Goal: Obtain resource: Obtain resource

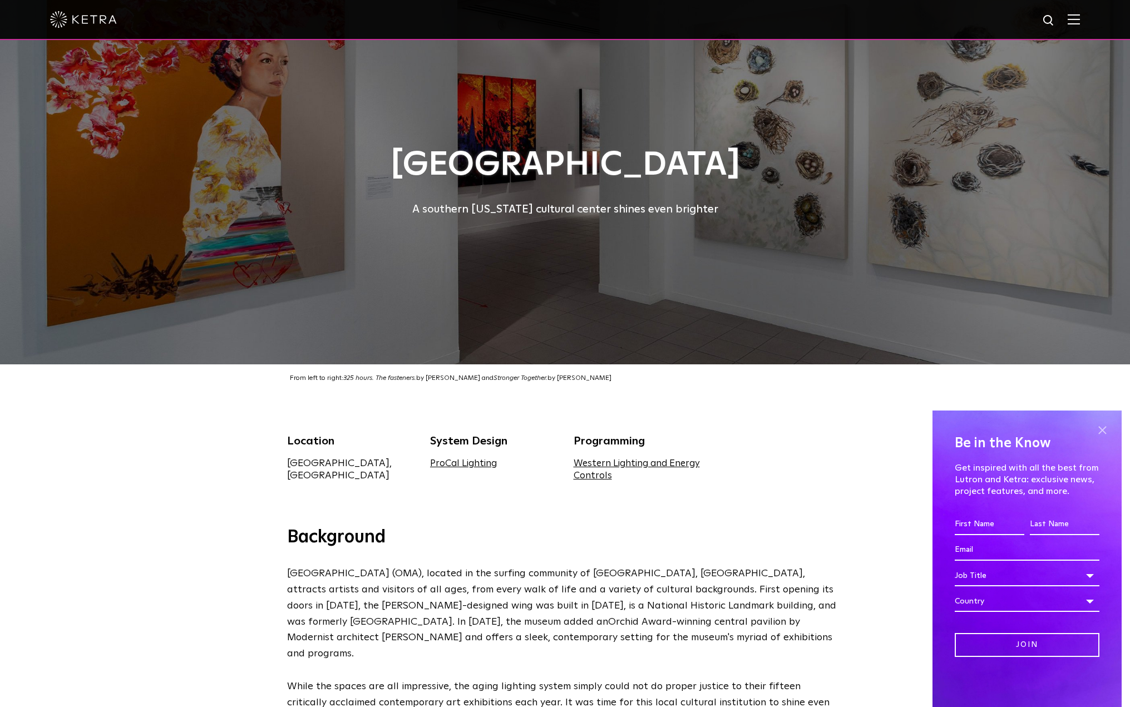
click at [1104, 432] on span at bounding box center [1102, 430] width 17 height 17
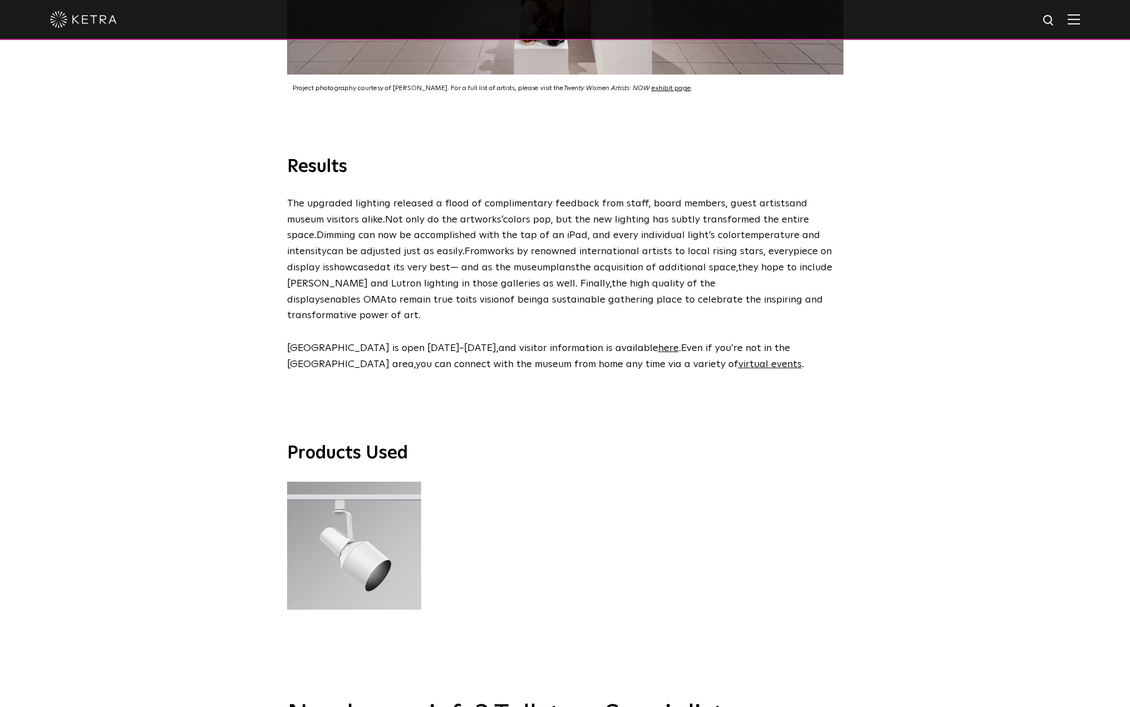
scroll to position [2949, 0]
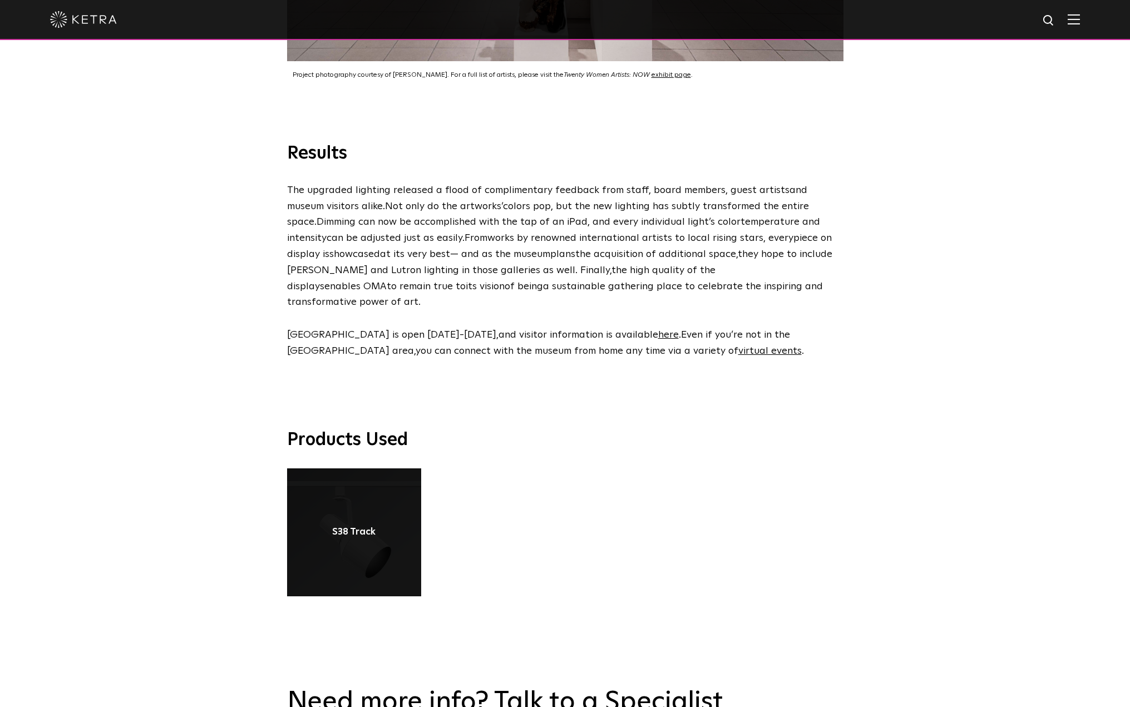
click at [372, 493] on link at bounding box center [354, 532] width 134 height 128
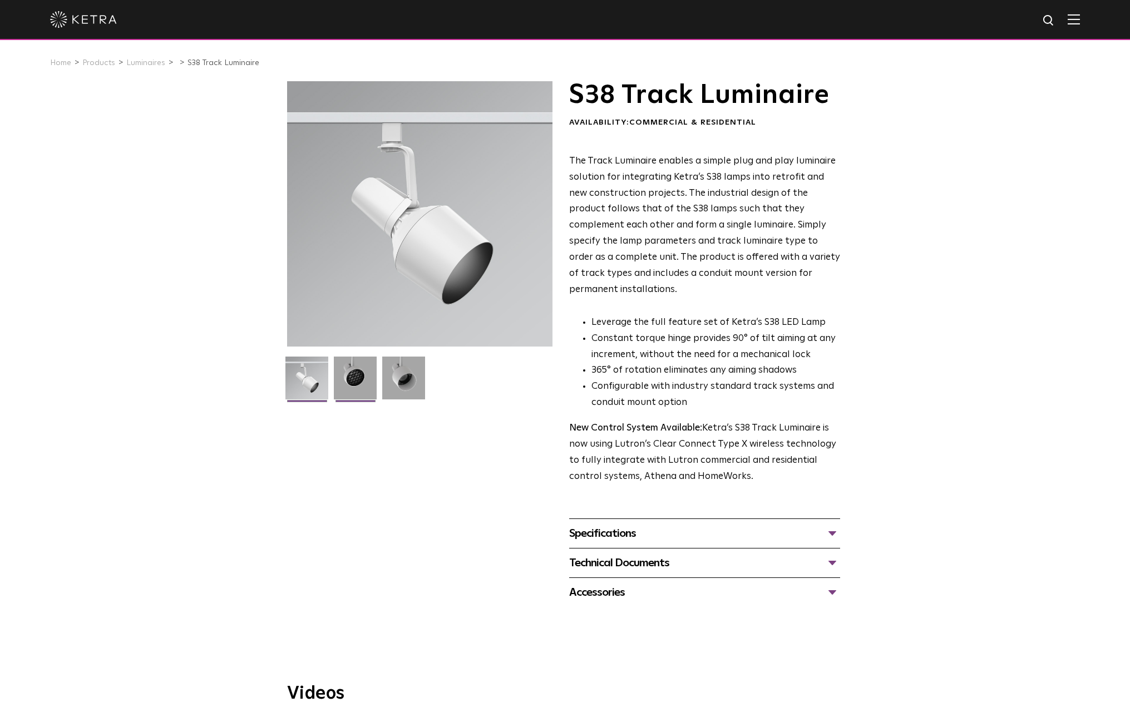
click at [353, 392] on img at bounding box center [355, 382] width 43 height 51
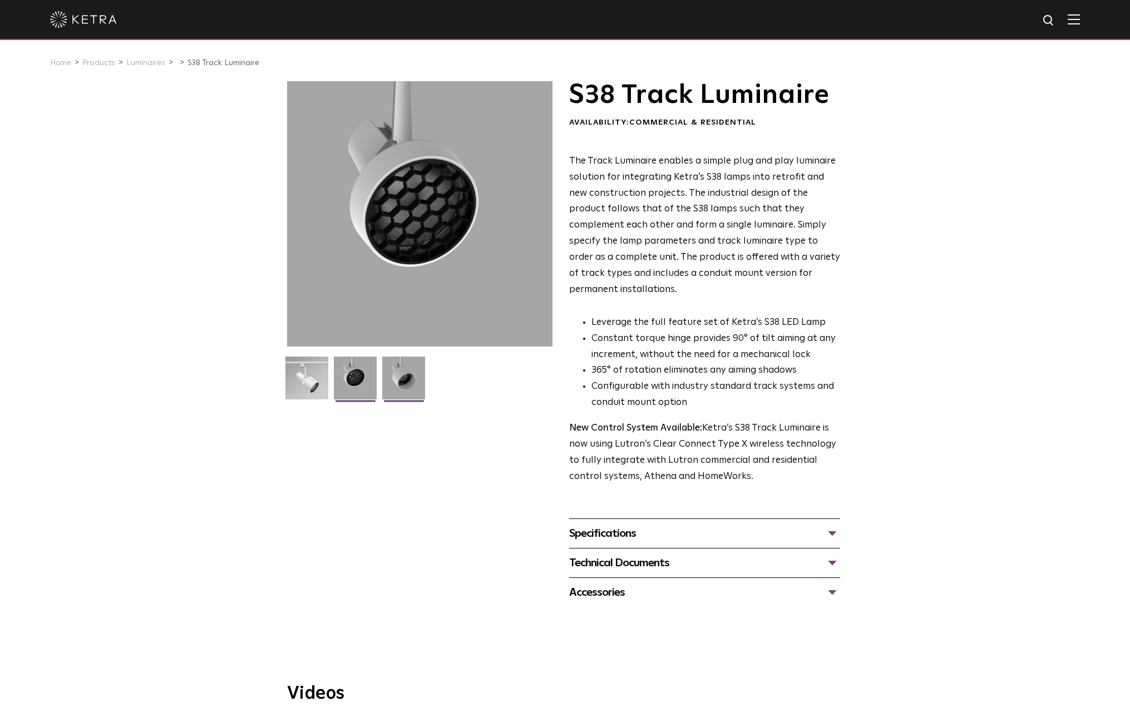
click at [419, 381] on img at bounding box center [403, 382] width 43 height 51
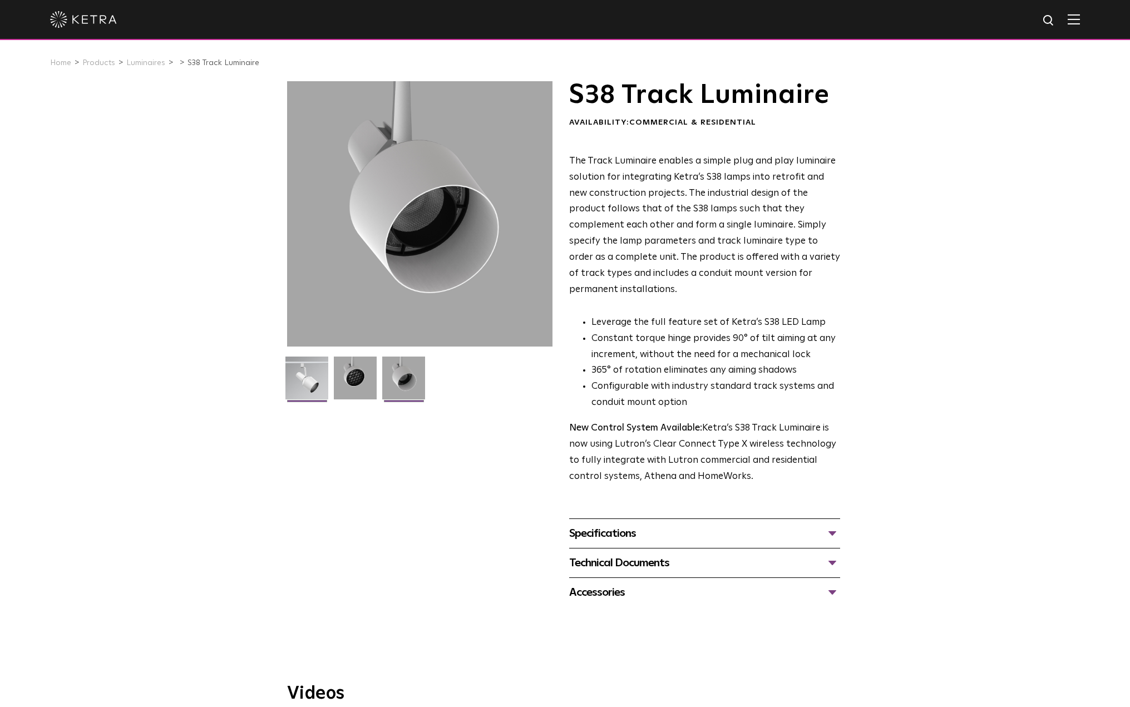
click at [314, 374] on img at bounding box center [306, 382] width 43 height 51
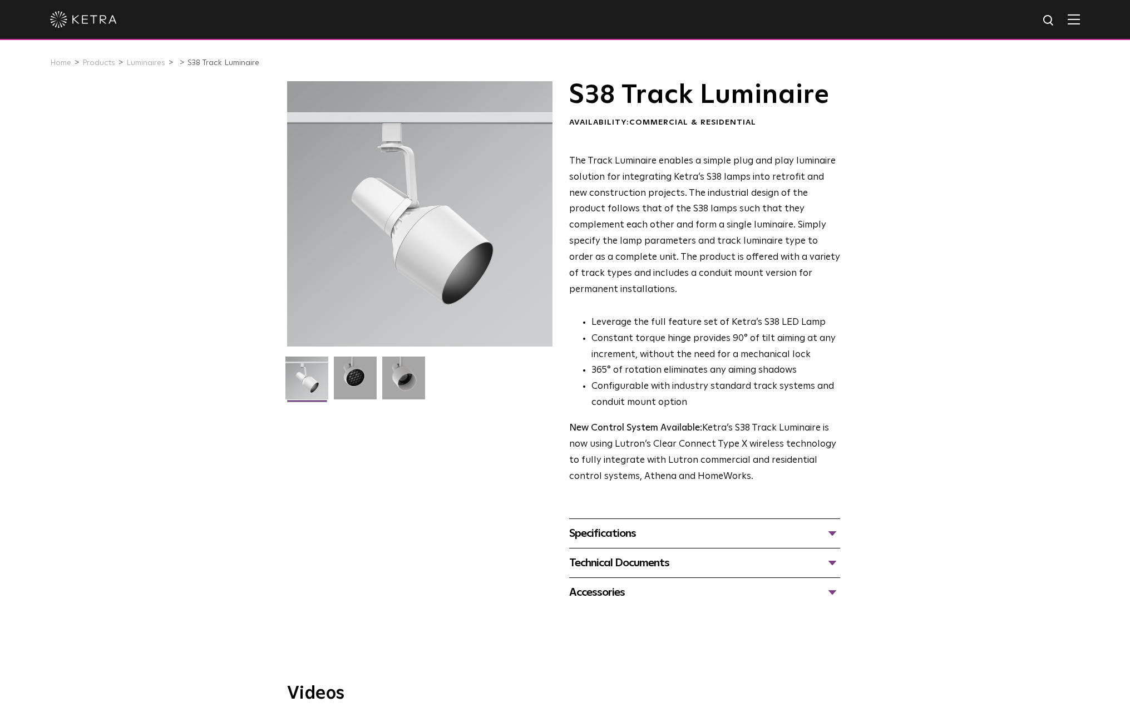
click at [644, 525] on div "Specifications" at bounding box center [704, 534] width 271 height 18
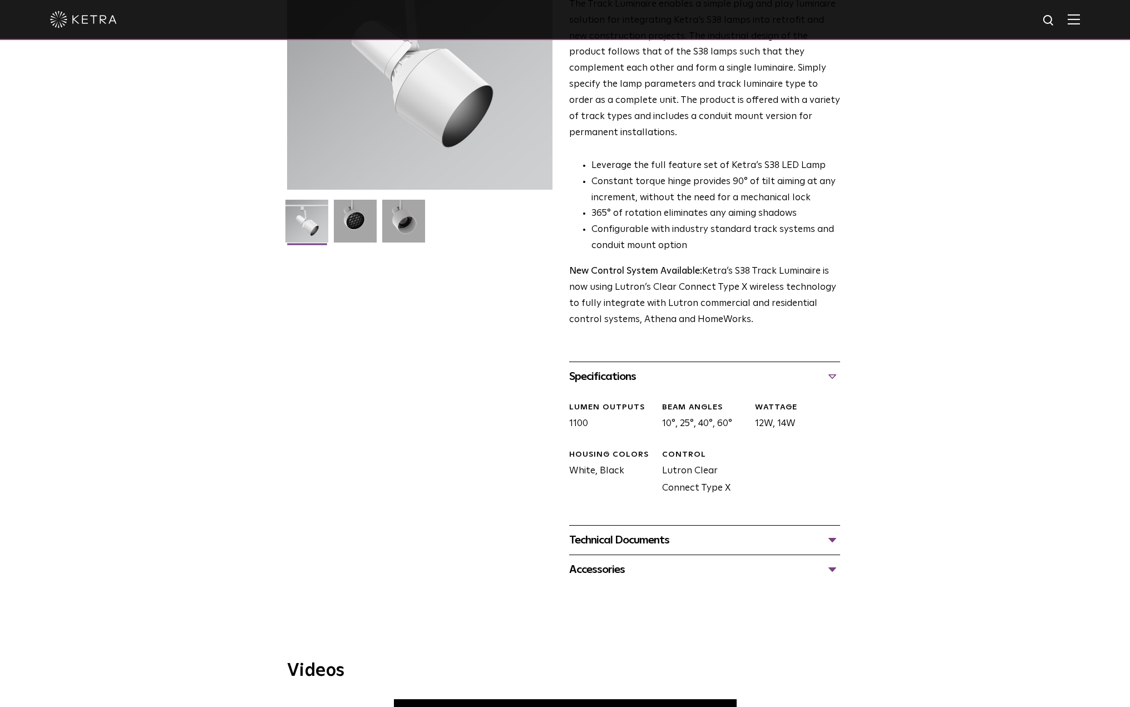
scroll to position [167, 0]
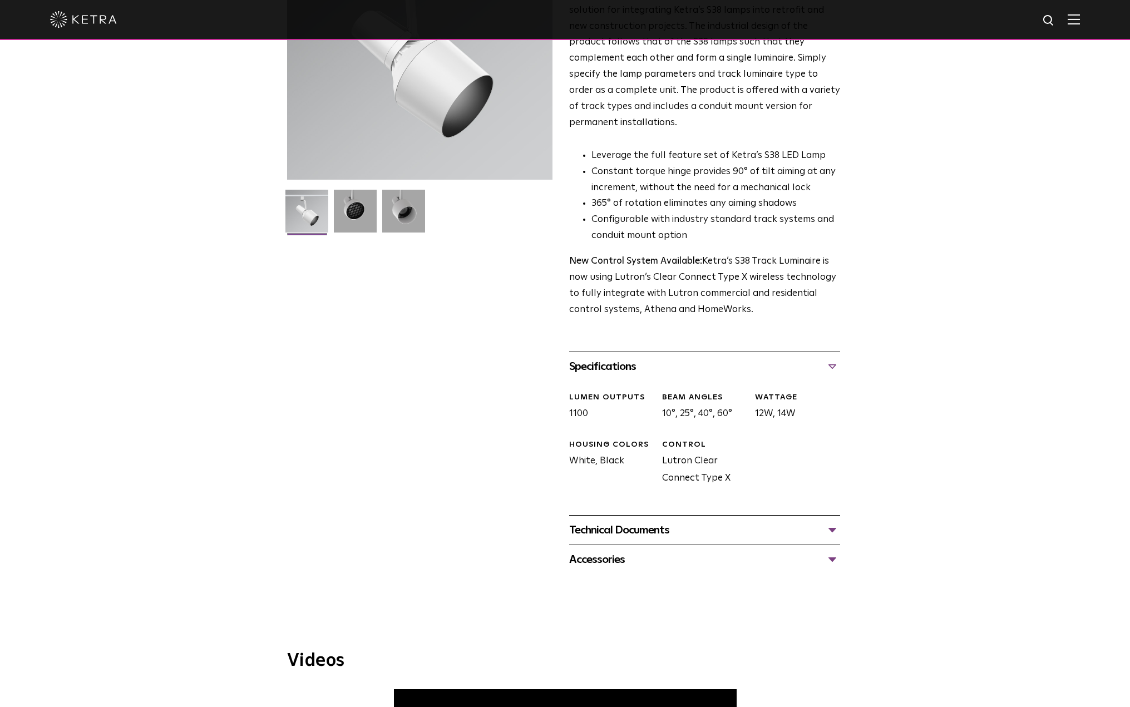
click at [646, 521] on div "Technical Documents" at bounding box center [704, 530] width 271 height 18
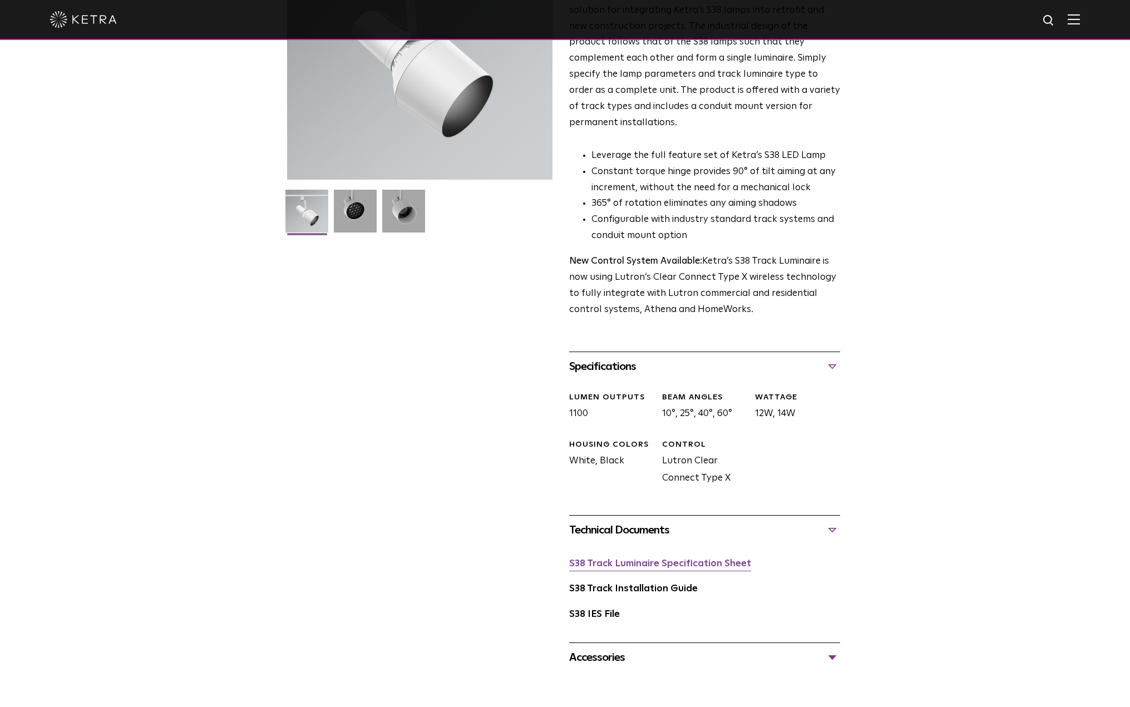
click at [646, 559] on link "S38 Track Luminaire Specification Sheet" at bounding box center [660, 563] width 182 height 9
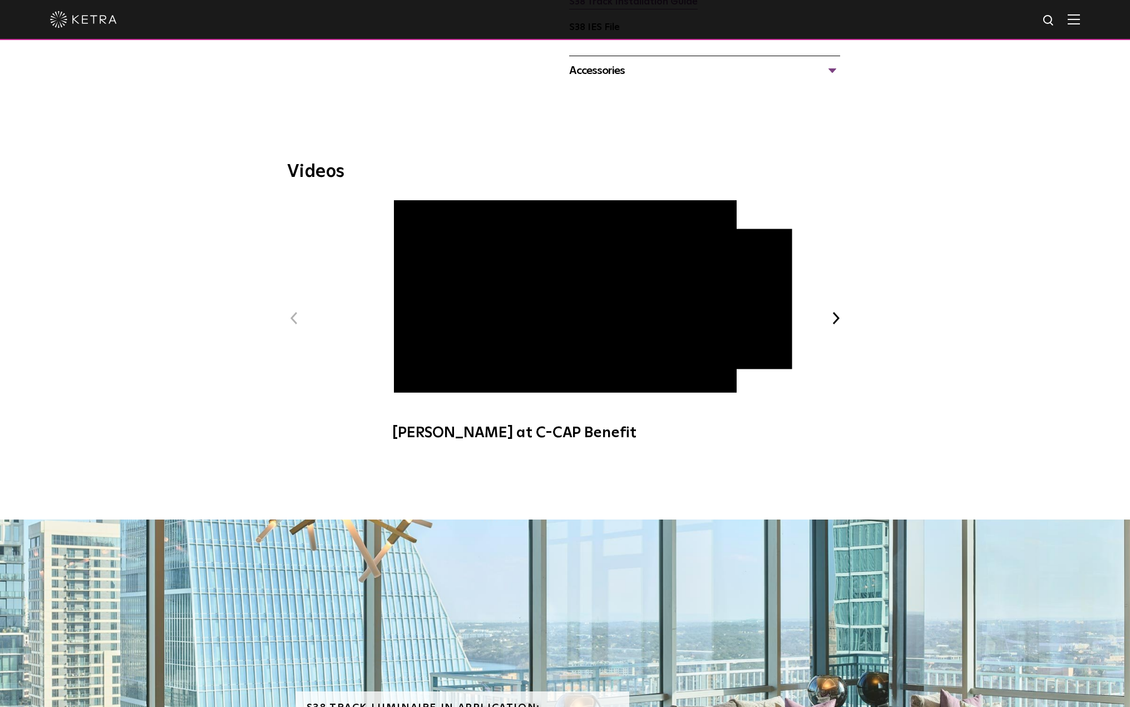
scroll to position [779, 0]
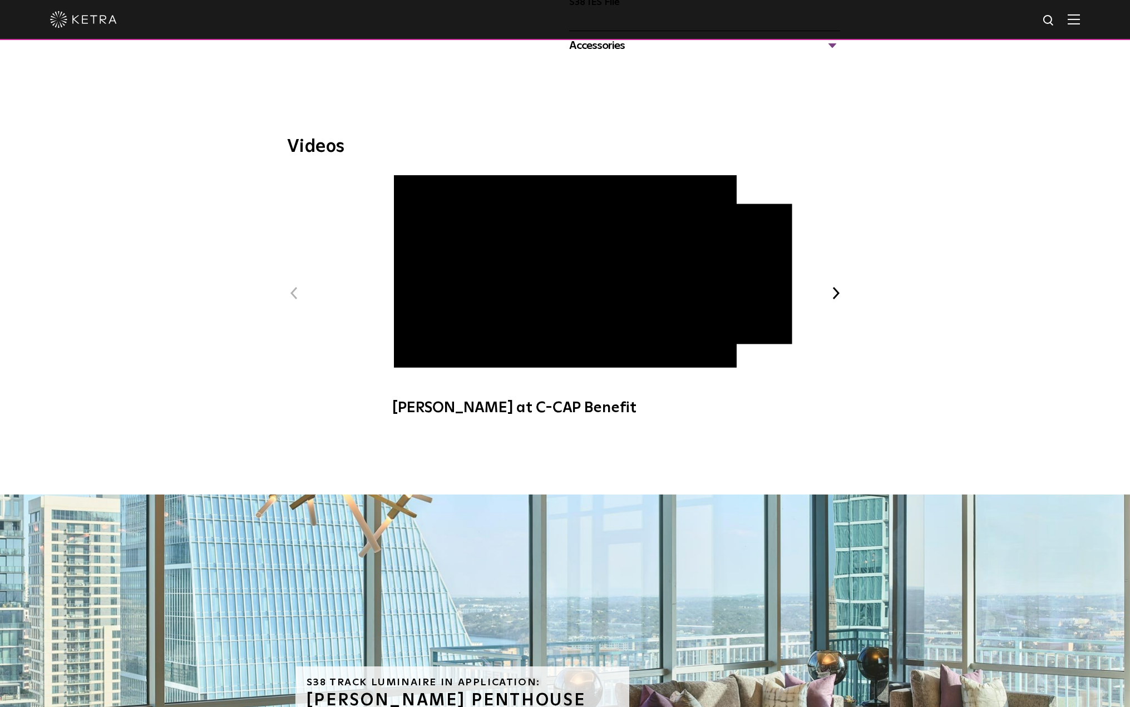
click at [842, 286] on button "Next" at bounding box center [836, 293] width 14 height 14
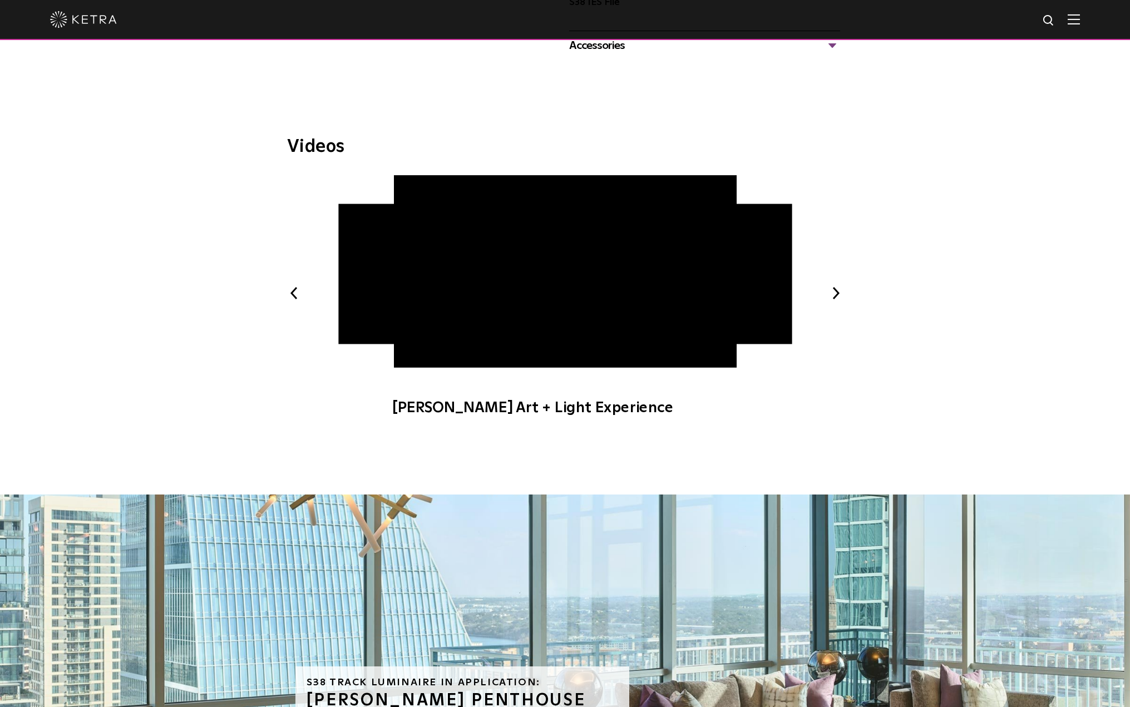
click at [842, 286] on button "Next" at bounding box center [836, 293] width 14 height 14
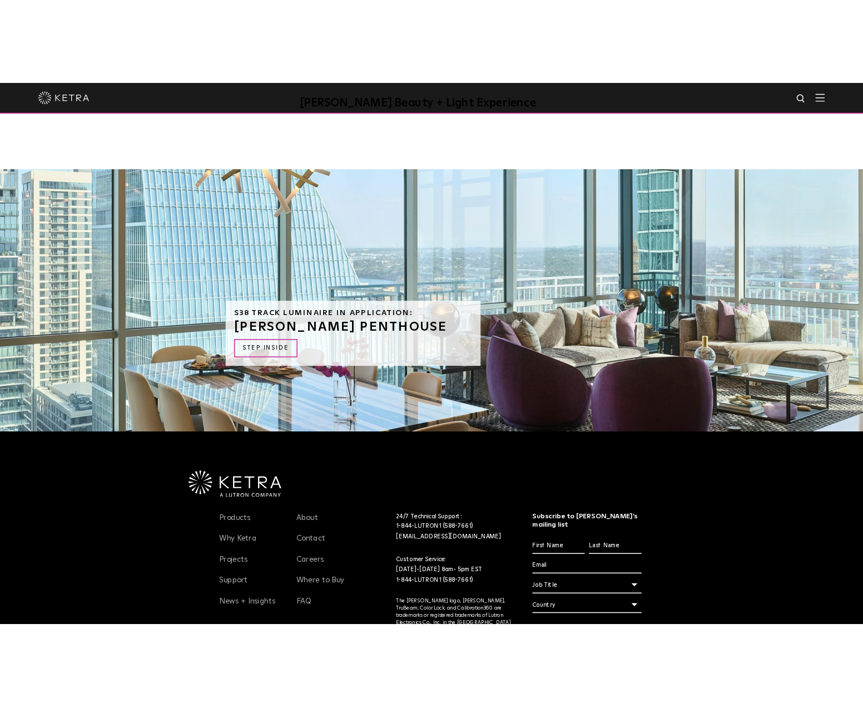
scroll to position [1168, 0]
